Goal: Task Accomplishment & Management: Complete application form

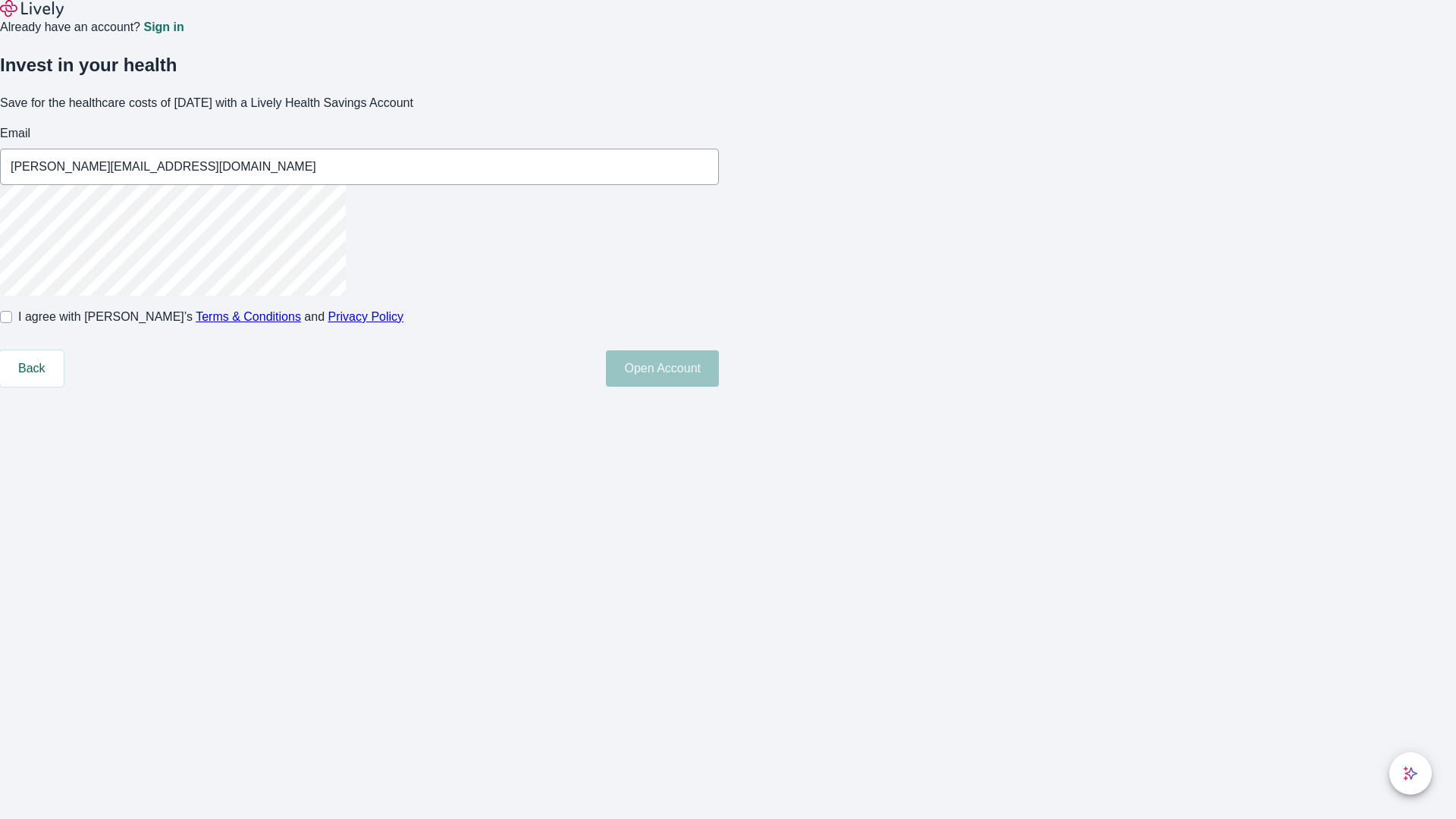
click at [12, 323] on input "I agree with Lively’s Terms & Conditions and Privacy Policy" at bounding box center [6, 317] width 12 height 12
checkbox input "true"
click at [719, 387] on button "Open Account" at bounding box center [662, 369] width 113 height 37
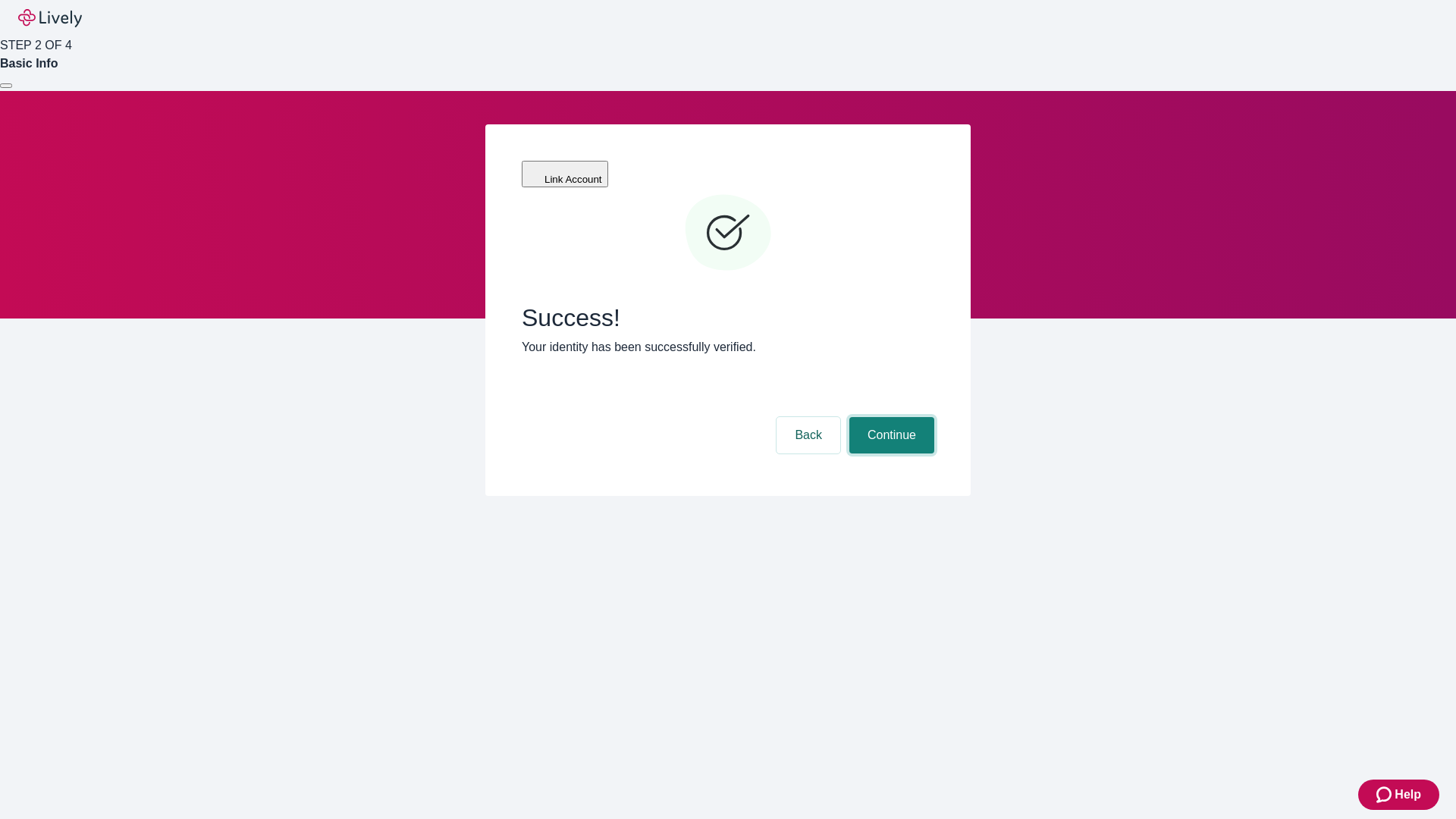
click at [890, 417] on button "Continue" at bounding box center [891, 435] width 85 height 37
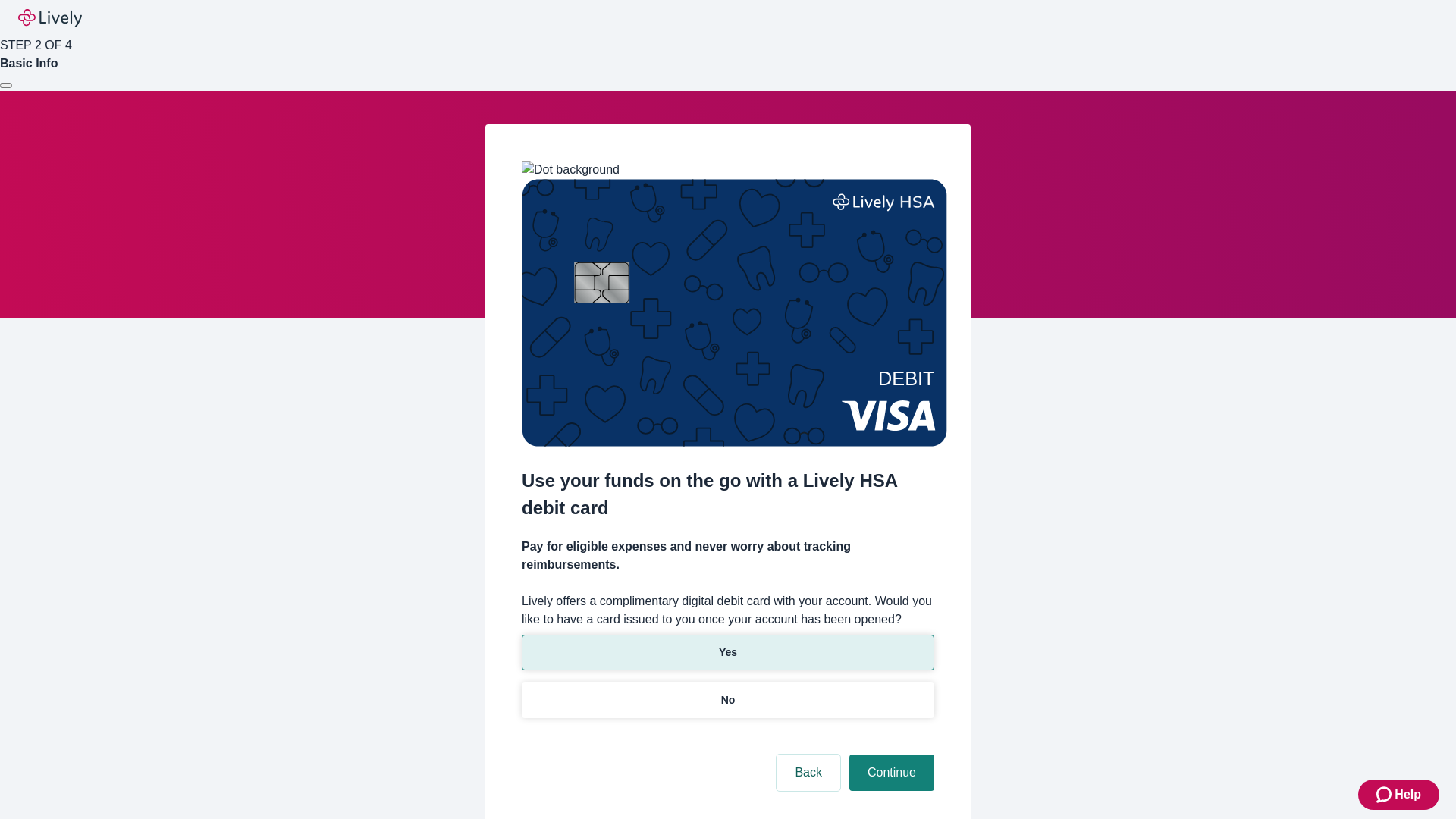
click at [727, 645] on p "Yes" at bounding box center [728, 653] width 18 height 16
click at [890, 754] on button "Continue" at bounding box center [891, 772] width 85 height 37
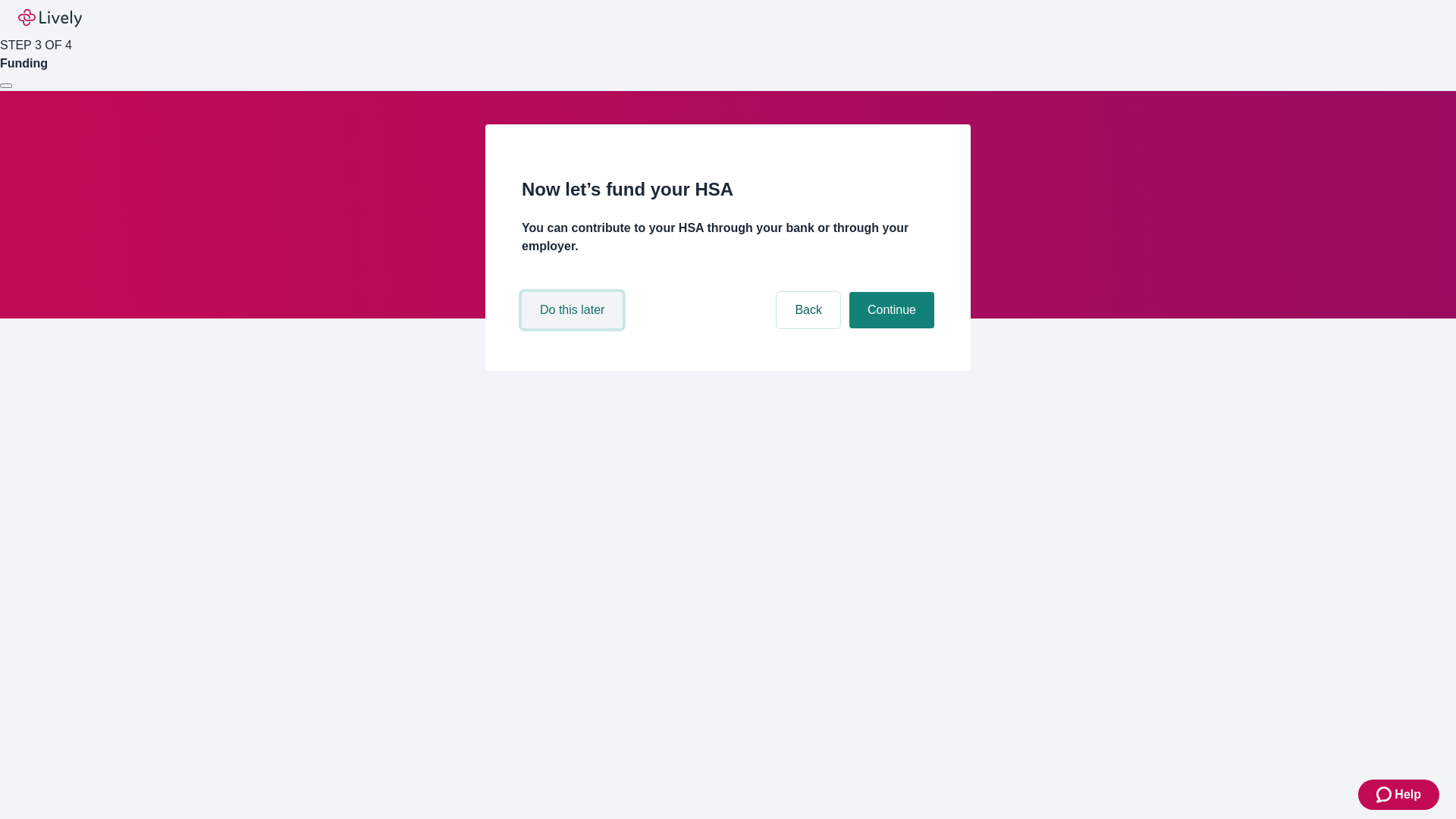
click at [574, 328] on button "Do this later" at bounding box center [572, 310] width 101 height 37
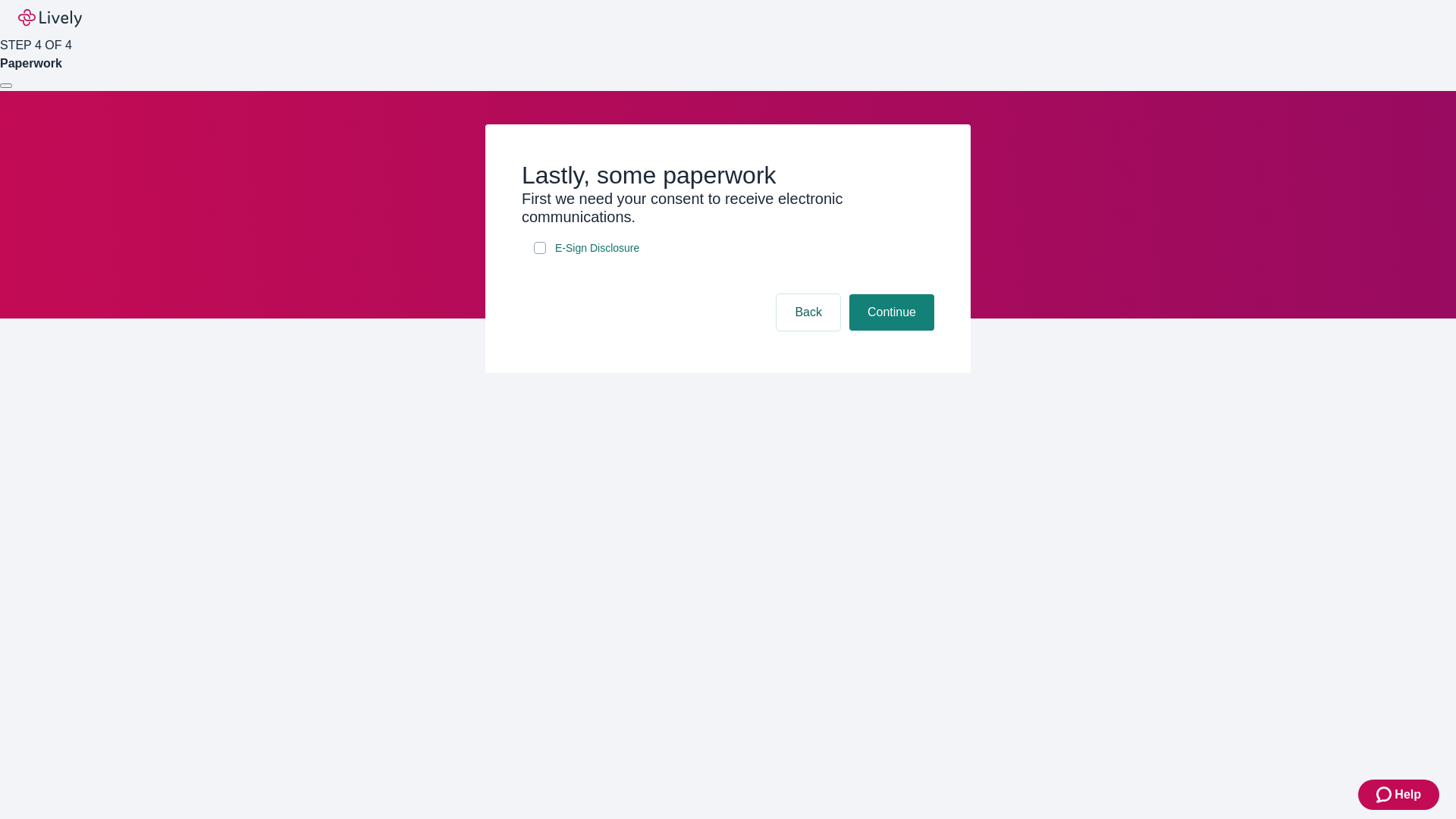
click at [540, 254] on input "E-Sign Disclosure" at bounding box center [541, 248] width 12 height 12
checkbox input "true"
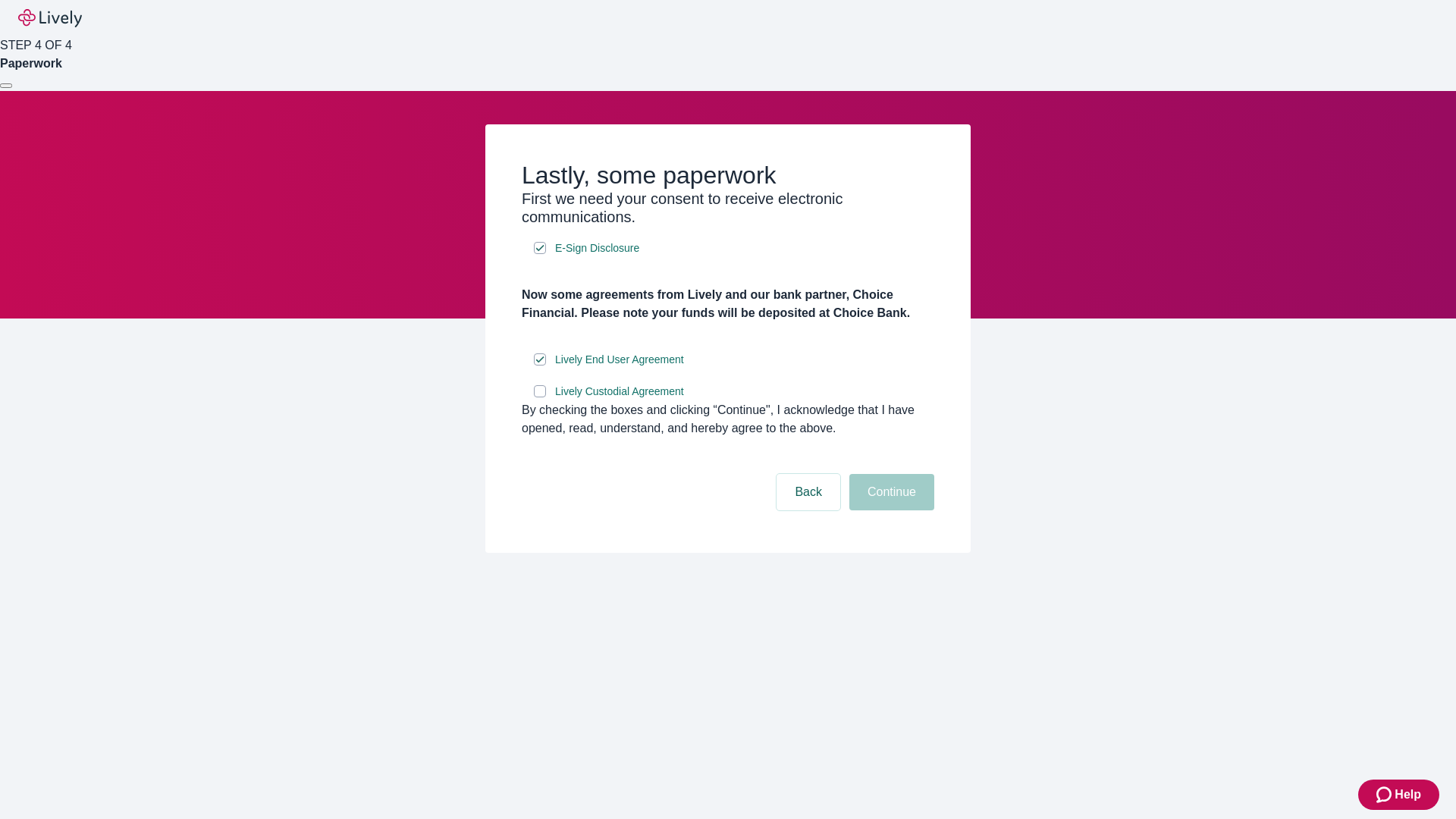
click at [540, 397] on input "Lively Custodial Agreement" at bounding box center [541, 391] width 12 height 12
checkbox input "true"
click at [890, 510] on button "Continue" at bounding box center [891, 492] width 85 height 37
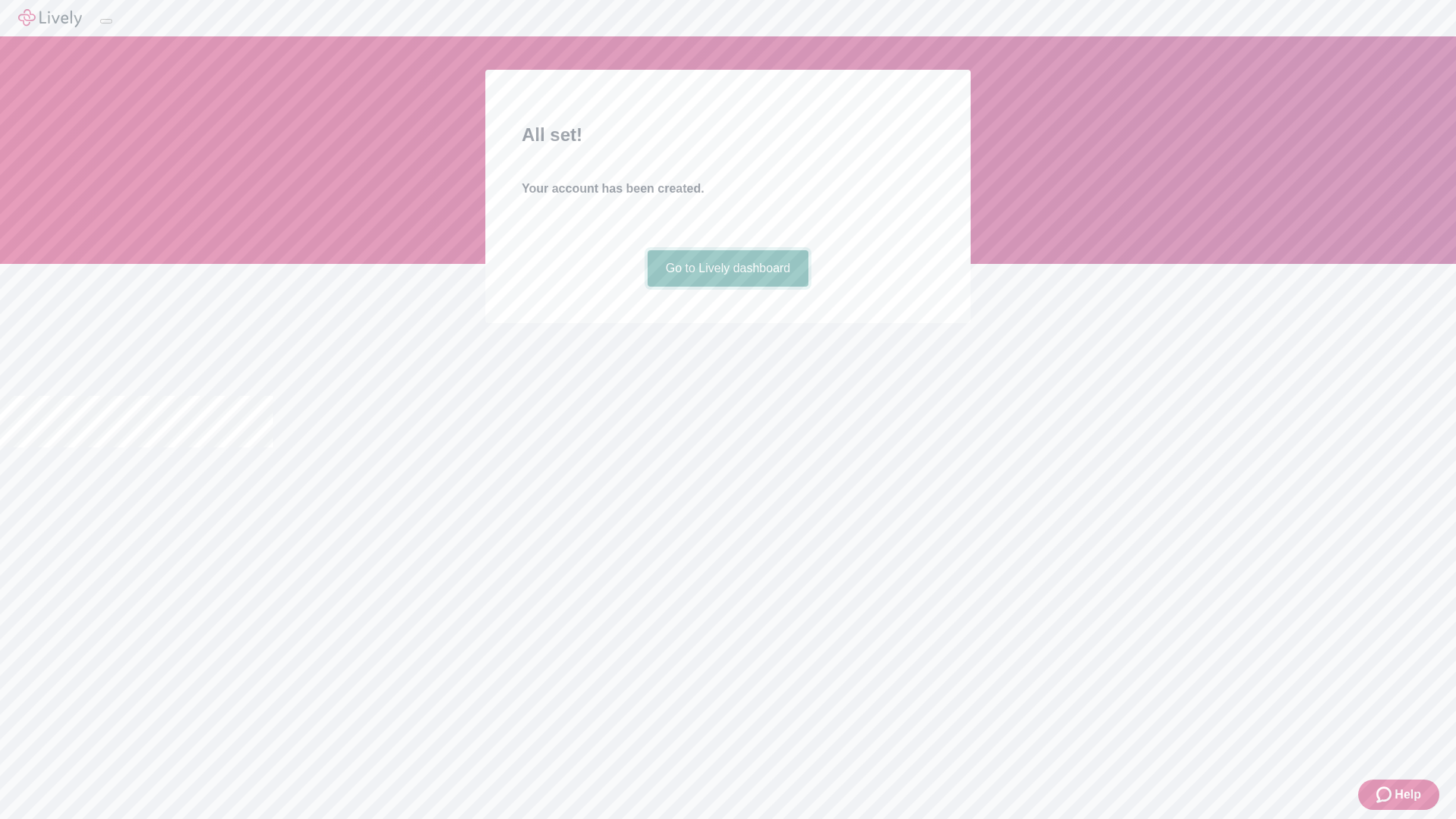
click at [727, 287] on link "Go to Lively dashboard" at bounding box center [729, 268] width 162 height 37
